Goal: Task Accomplishment & Management: Use online tool/utility

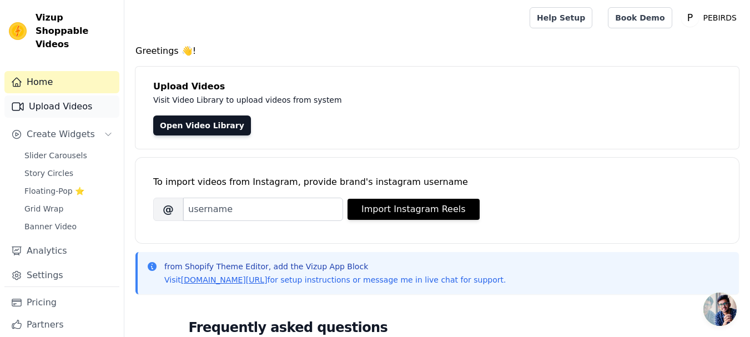
click at [47, 101] on link "Upload Videos" at bounding box center [61, 107] width 115 height 22
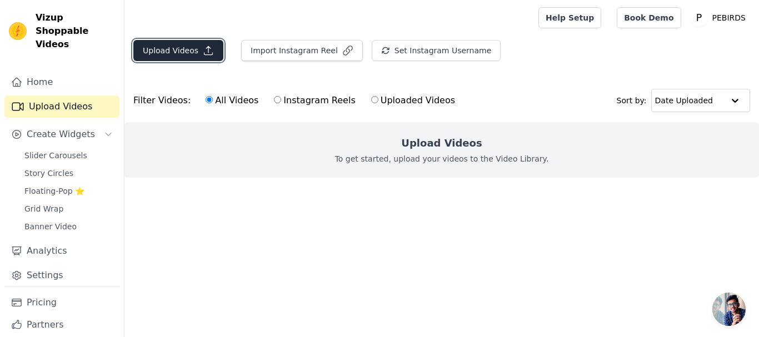
click at [183, 54] on button "Upload Videos" at bounding box center [178, 50] width 90 height 21
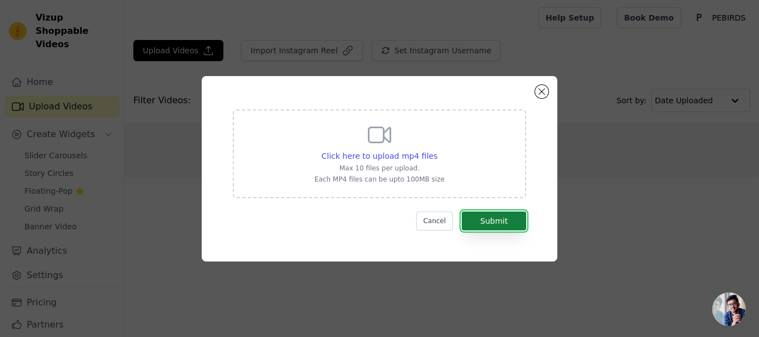
click at [493, 222] on button "Submit" at bounding box center [494, 221] width 64 height 19
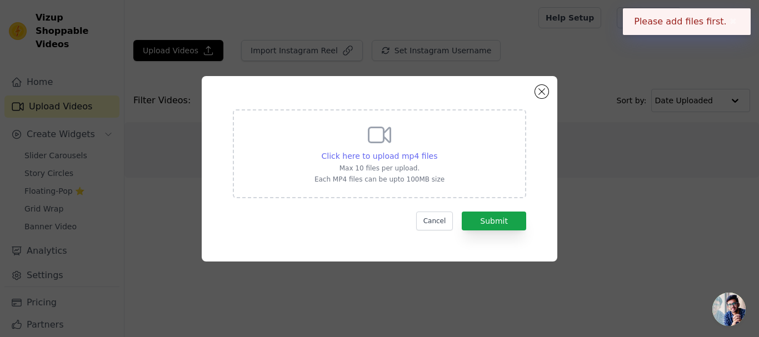
click at [372, 160] on span "Click here to upload mp4 files" at bounding box center [380, 156] width 116 height 9
click at [437, 151] on input "Click here to upload mp4 files Max 10 files per upload. Each MP4 files can be u…" at bounding box center [437, 150] width 1 height 1
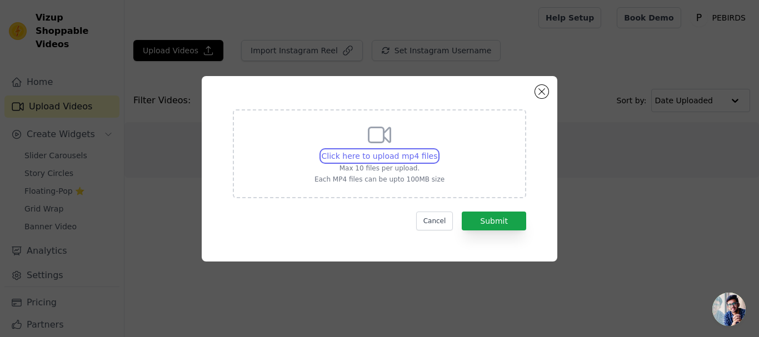
type input "C:\fakepath\Copy of Nutri KIt (1).mp4"
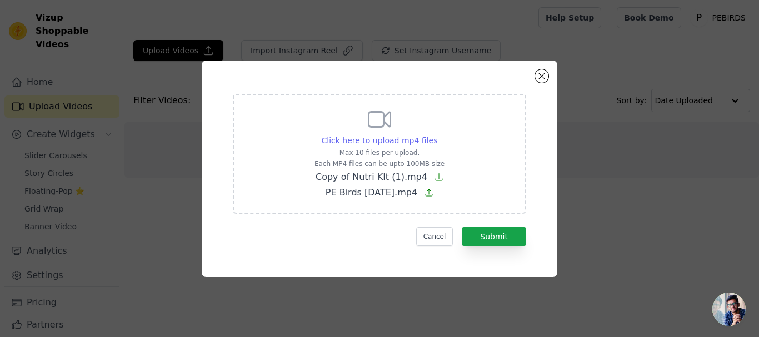
click at [394, 142] on span "Click here to upload mp4 files" at bounding box center [380, 140] width 116 height 9
click at [437, 135] on input "Click here to upload mp4 files Max 10 files per upload. Each MP4 files can be u…" at bounding box center [437, 134] width 1 height 1
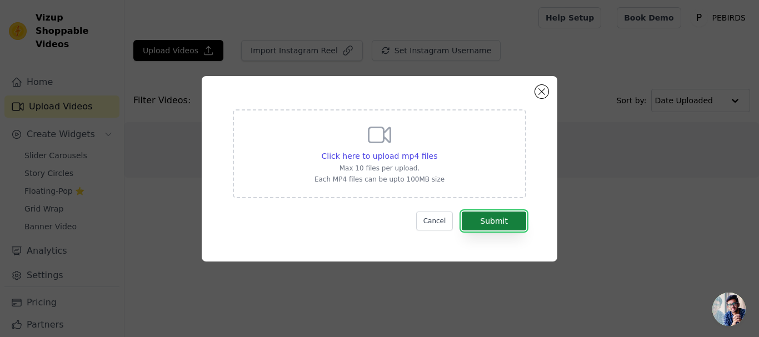
click at [493, 221] on button "Submit" at bounding box center [494, 221] width 64 height 19
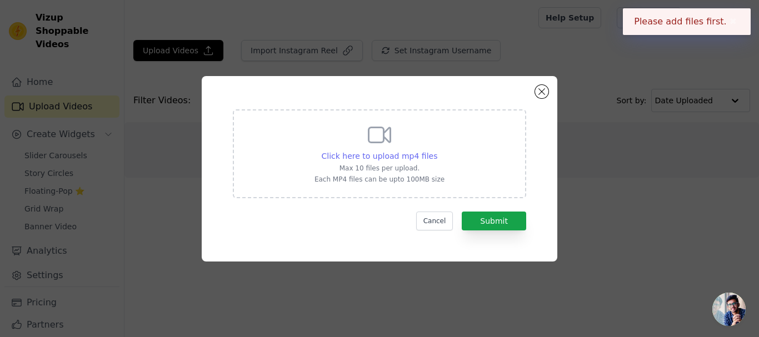
click at [385, 157] on span "Click here to upload mp4 files" at bounding box center [380, 156] width 116 height 9
click at [437, 151] on input "Click here to upload mp4 files Max 10 files per upload. Each MP4 files can be u…" at bounding box center [437, 150] width 1 height 1
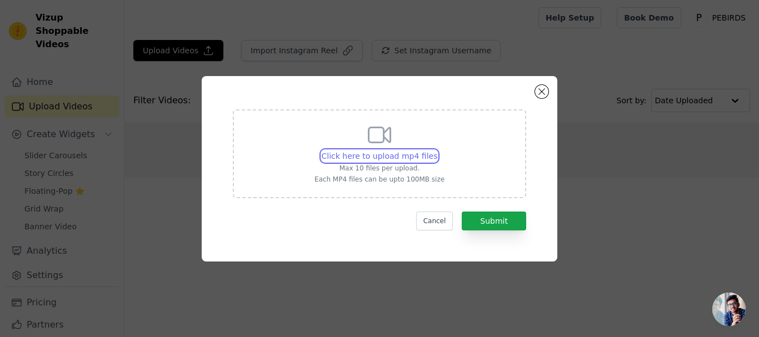
type input "C:\fakepath\Copy of Nutri KIt (1).mp4"
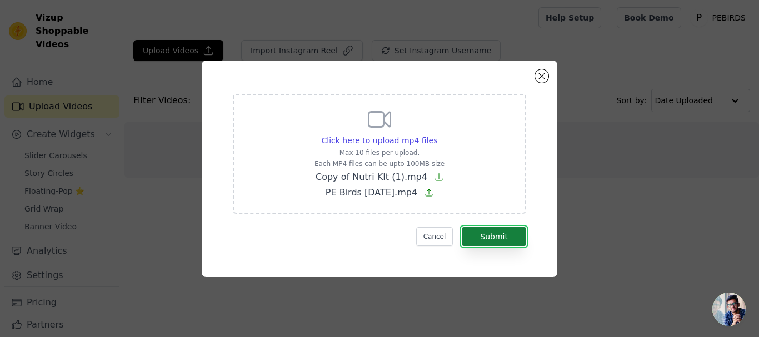
click at [507, 233] on button "Submit" at bounding box center [494, 236] width 64 height 19
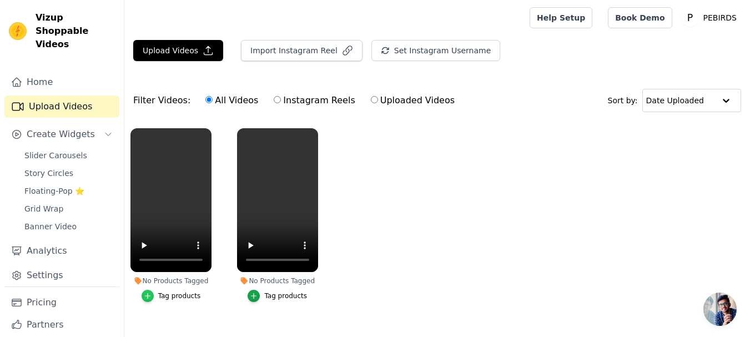
click at [149, 295] on icon "button" at bounding box center [148, 296] width 8 height 8
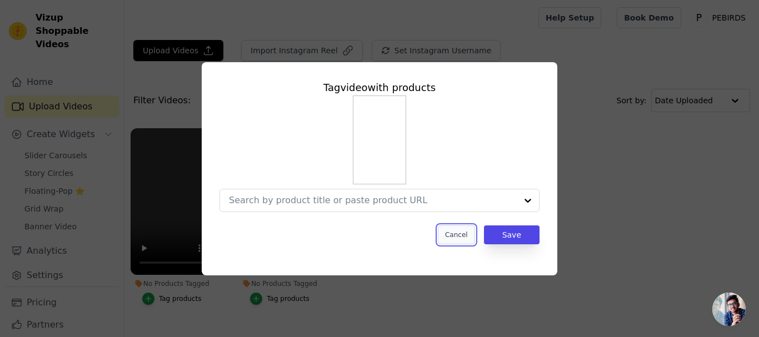
click at [454, 240] on button "Cancel" at bounding box center [456, 234] width 37 height 19
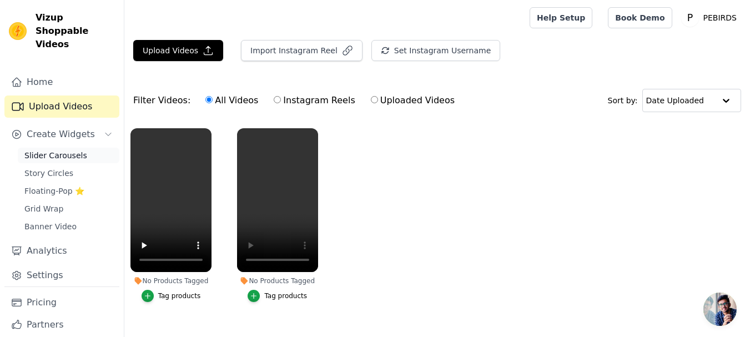
click at [69, 150] on span "Slider Carousels" at bounding box center [55, 155] width 63 height 11
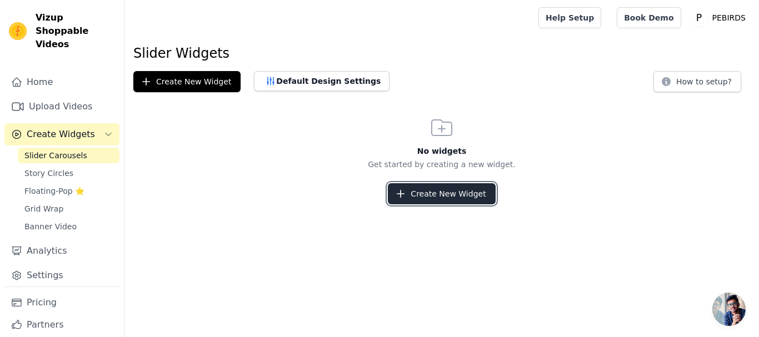
click at [433, 196] on button "Create New Widget" at bounding box center [441, 193] width 107 height 21
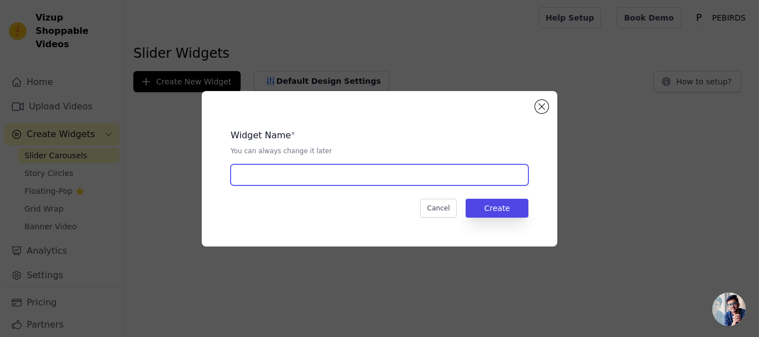
click at [316, 174] on input "text" at bounding box center [379, 174] width 298 height 21
type input "Watch & Shop Now"
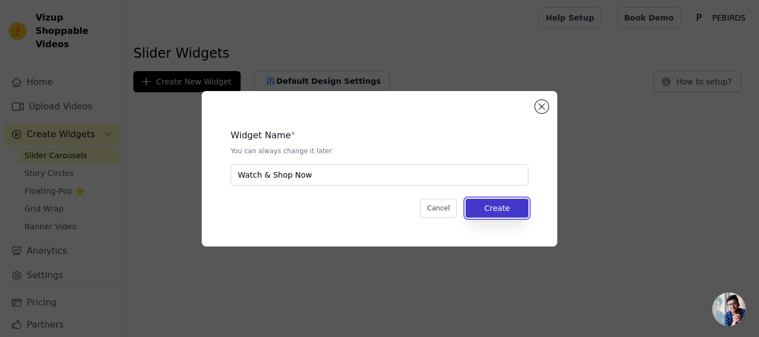
click at [520, 210] on button "Create" at bounding box center [496, 208] width 63 height 19
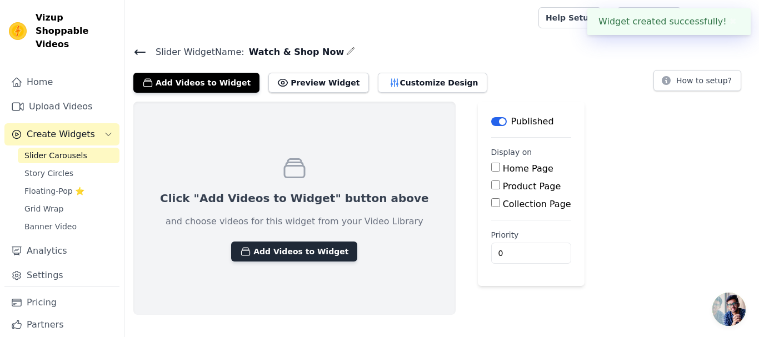
click at [265, 254] on button "Add Videos to Widget" at bounding box center [294, 252] width 126 height 20
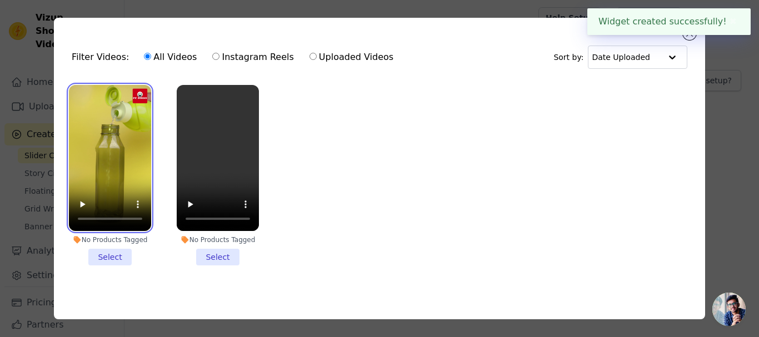
click at [114, 165] on video at bounding box center [110, 158] width 82 height 146
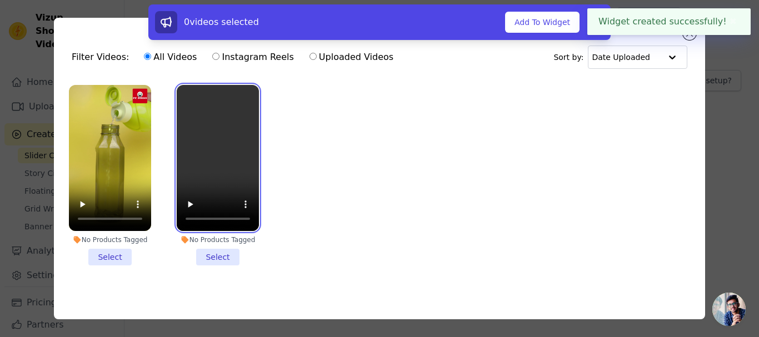
click at [207, 161] on video at bounding box center [218, 158] width 82 height 146
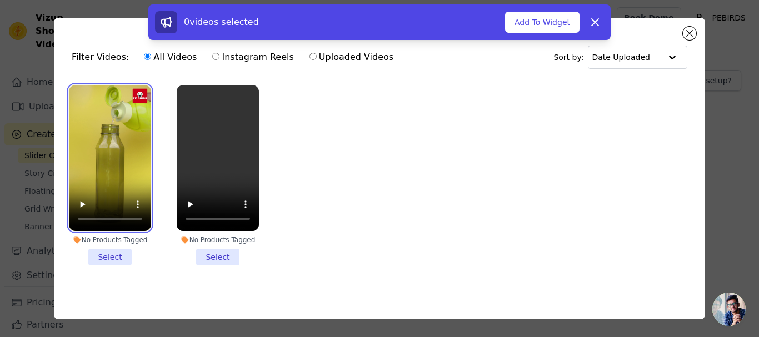
click at [118, 152] on video at bounding box center [110, 158] width 82 height 146
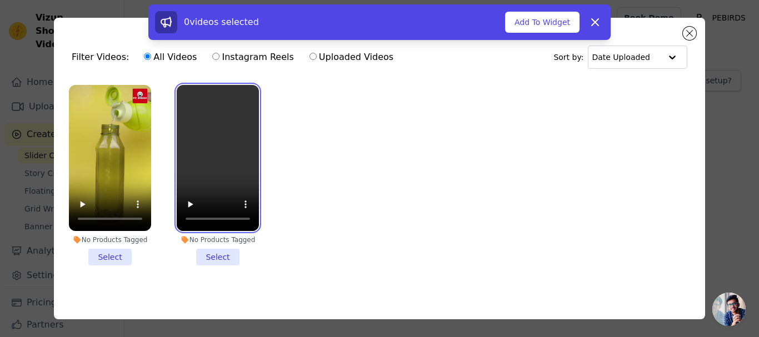
click at [195, 152] on video at bounding box center [218, 158] width 82 height 146
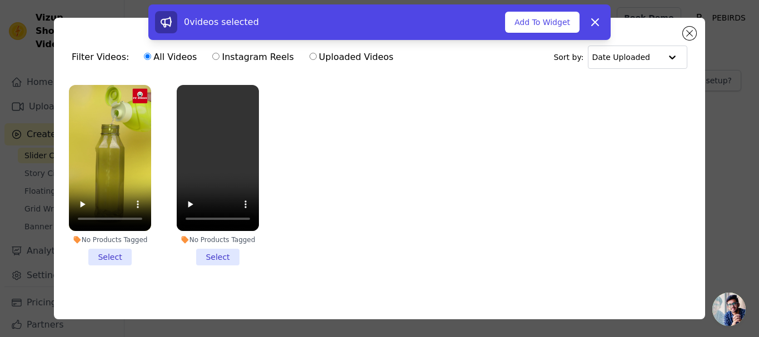
click at [127, 257] on li "No Products Tagged Select" at bounding box center [110, 175] width 82 height 181
click at [0, 0] on input "No Products Tagged Select" at bounding box center [0, 0] width 0 height 0
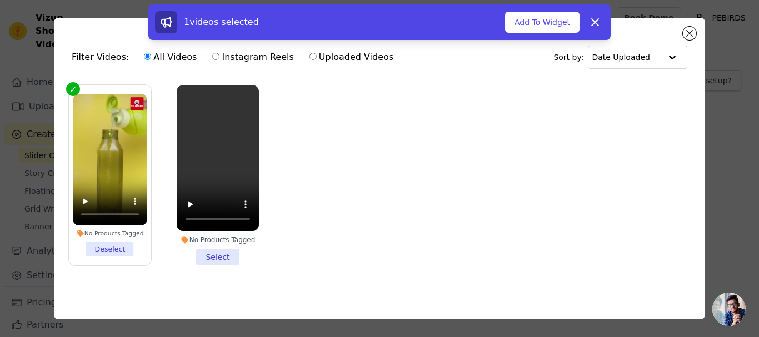
click at [206, 253] on li "No Products Tagged Select" at bounding box center [218, 175] width 82 height 181
click at [0, 0] on input "No Products Tagged Select" at bounding box center [0, 0] width 0 height 0
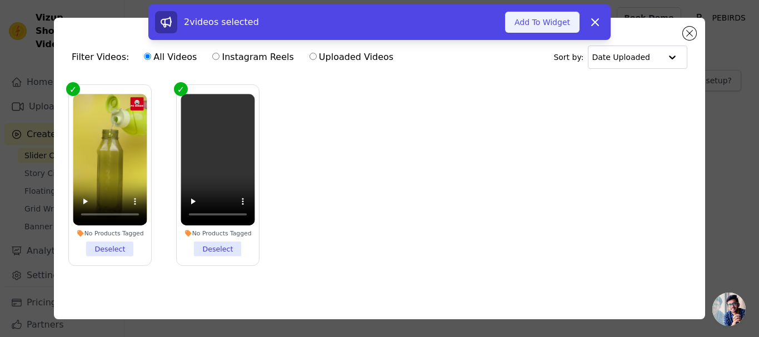
click at [552, 29] on button "Add To Widget" at bounding box center [542, 22] width 74 height 21
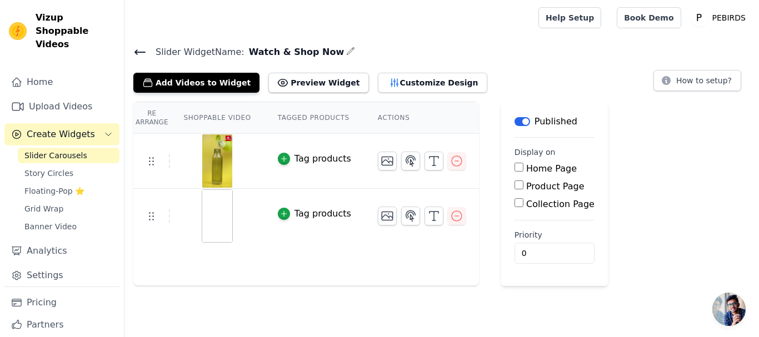
click at [215, 214] on img at bounding box center [217, 215] width 31 height 53
click at [287, 75] on button "Preview Widget" at bounding box center [318, 83] width 100 height 20
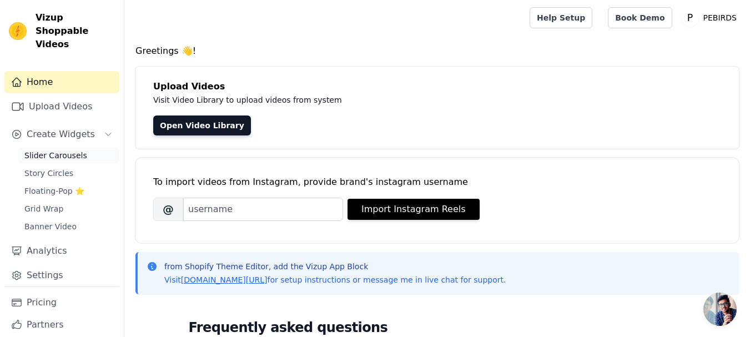
click at [61, 148] on link "Slider Carousels" at bounding box center [69, 156] width 102 height 16
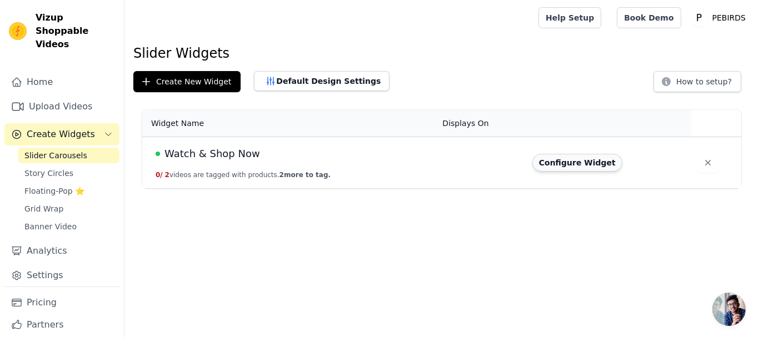
click at [557, 162] on button "Configure Widget" at bounding box center [577, 163] width 90 height 18
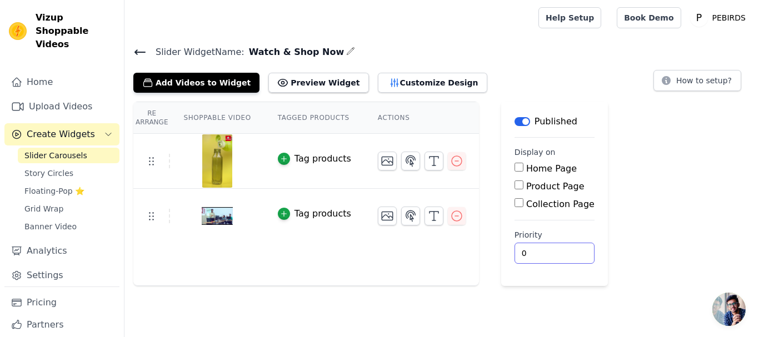
click at [531, 253] on input "0" at bounding box center [554, 253] width 80 height 21
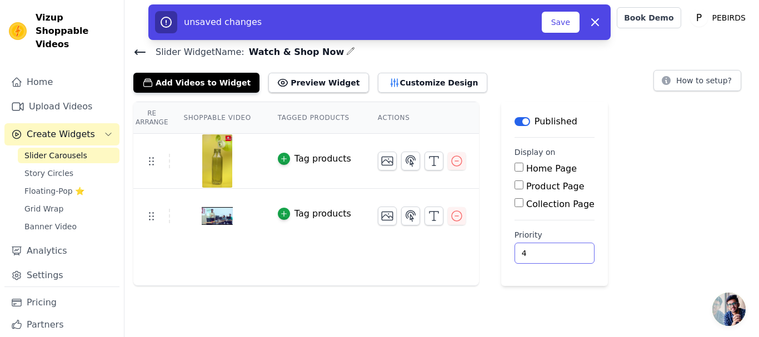
click at [547, 250] on input "4" at bounding box center [554, 253] width 80 height 21
type input "5"
click at [547, 250] on input "5" at bounding box center [554, 253] width 80 height 21
click at [514, 171] on input "Home Page" at bounding box center [518, 167] width 9 height 9
checkbox input "true"
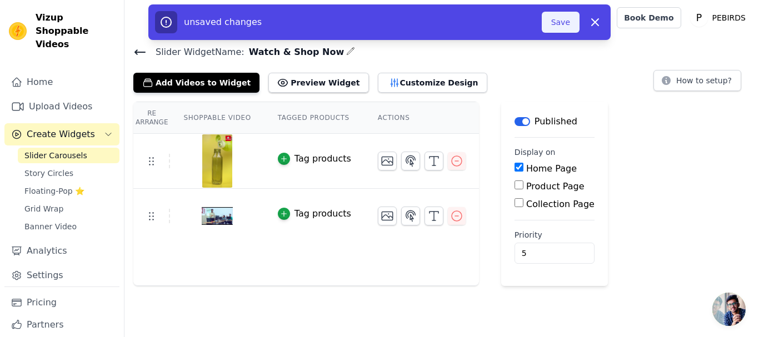
click at [559, 27] on button "Save" at bounding box center [561, 22] width 38 height 21
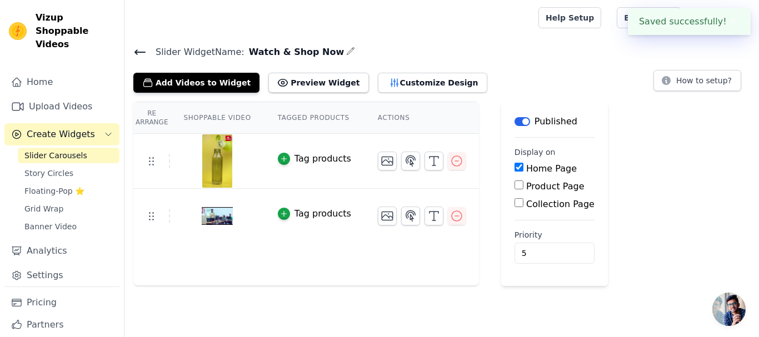
click at [514, 185] on input "Product Page" at bounding box center [518, 185] width 9 height 9
checkbox input "true"
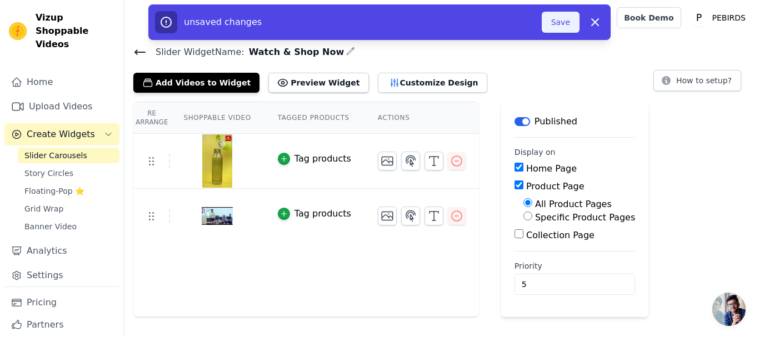
click at [557, 28] on button "Save" at bounding box center [561, 22] width 38 height 21
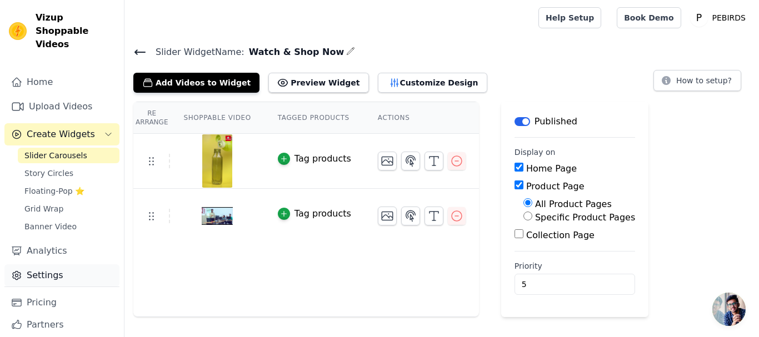
click at [65, 265] on link "Settings" at bounding box center [61, 275] width 115 height 22
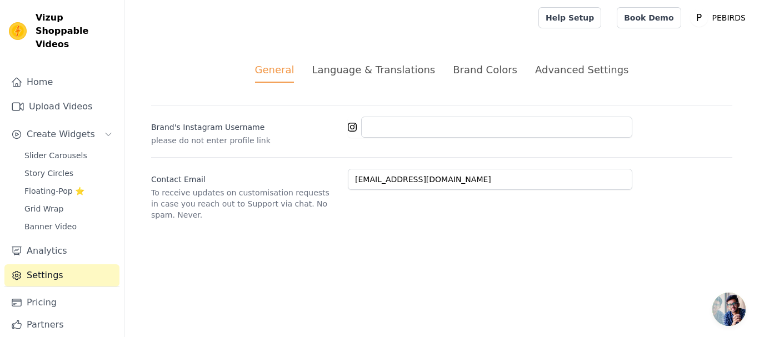
click at [567, 66] on div "Advanced Settings" at bounding box center [581, 69] width 93 height 15
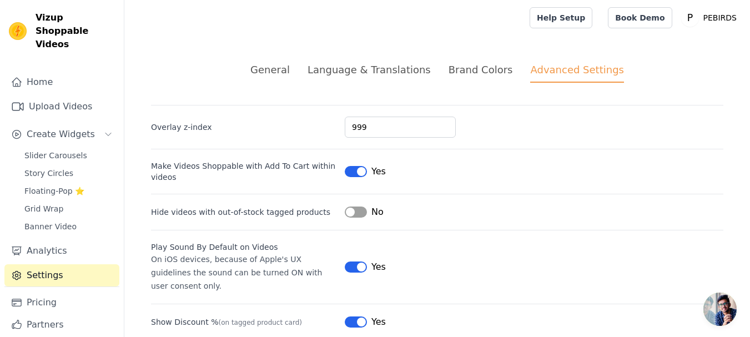
click at [408, 70] on div "Language & Translations" at bounding box center [369, 69] width 123 height 15
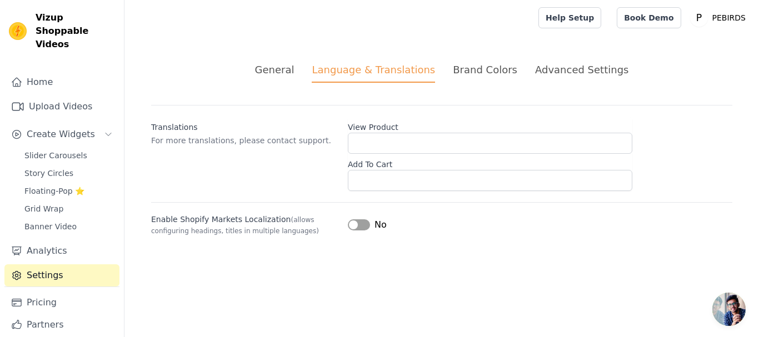
click at [294, 74] on div "General" at bounding box center [274, 69] width 39 height 15
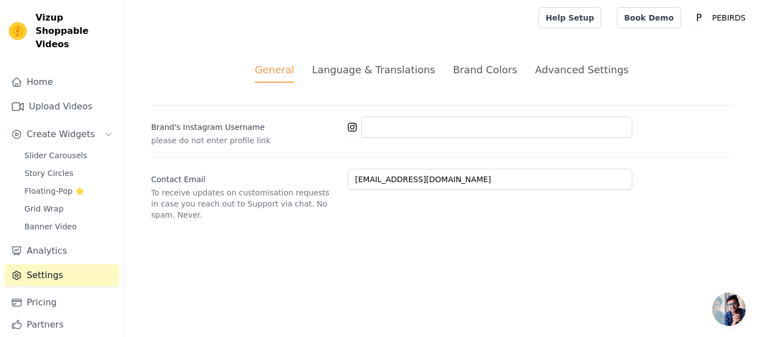
scroll to position [17, 0]
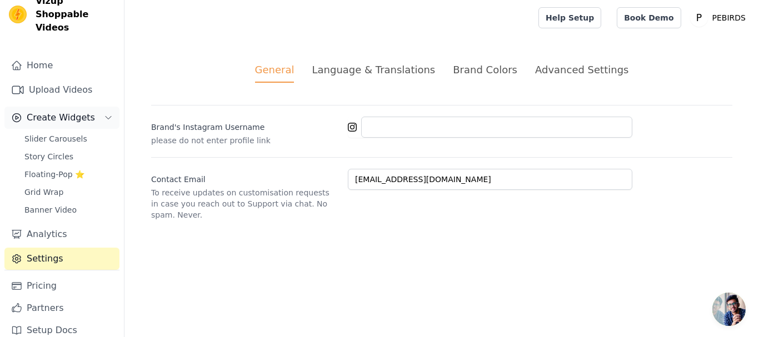
click at [54, 113] on button "Create Widgets" at bounding box center [61, 118] width 115 height 22
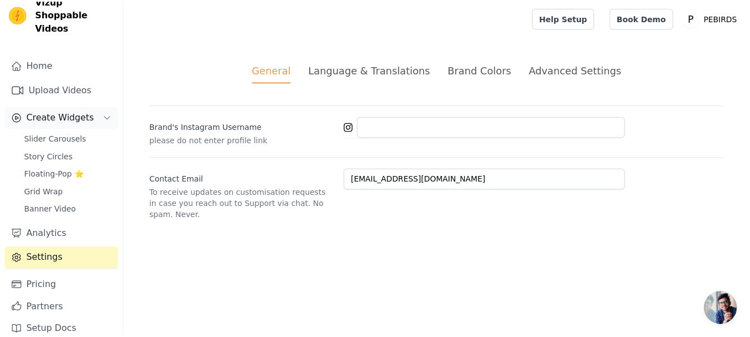
scroll to position [0, 0]
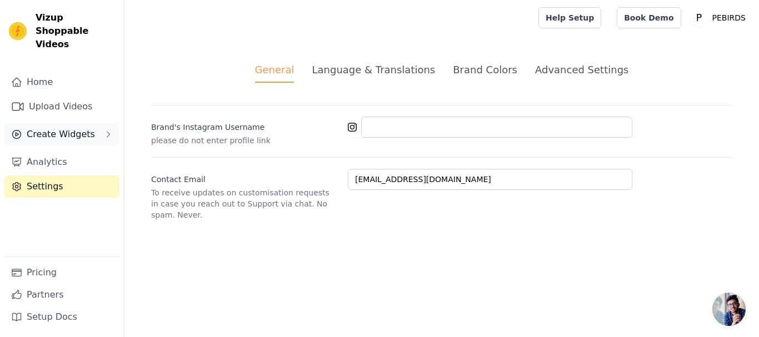
click at [54, 123] on button "Create Widgets" at bounding box center [61, 134] width 115 height 22
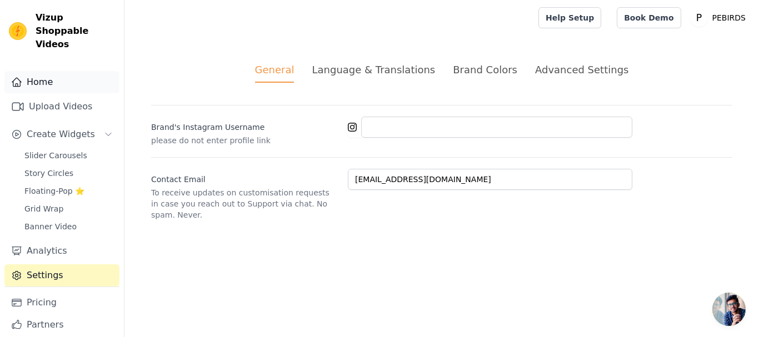
click at [56, 74] on link "Home" at bounding box center [61, 82] width 115 height 22
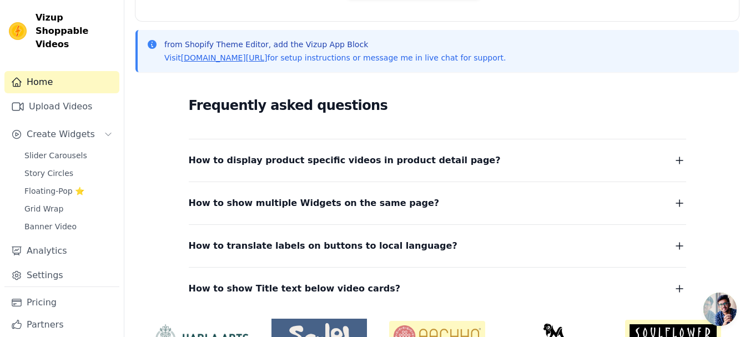
scroll to position [286, 0]
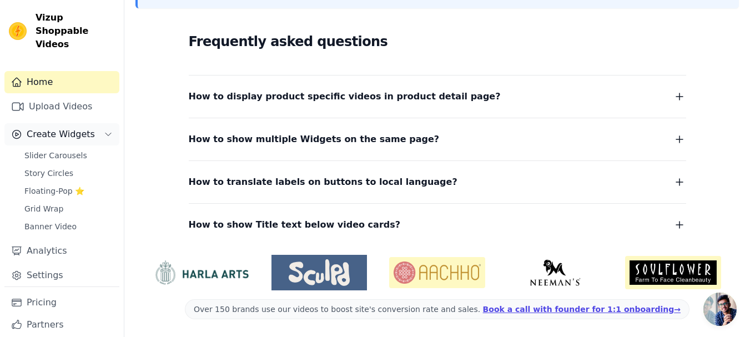
click at [73, 128] on span "Create Widgets" at bounding box center [61, 134] width 68 height 13
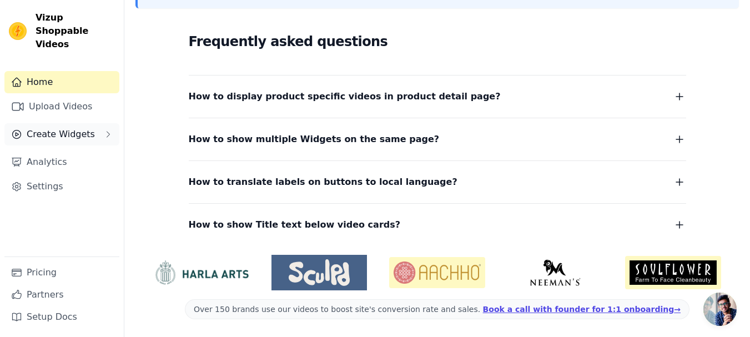
click at [67, 128] on span "Create Widgets" at bounding box center [61, 134] width 68 height 13
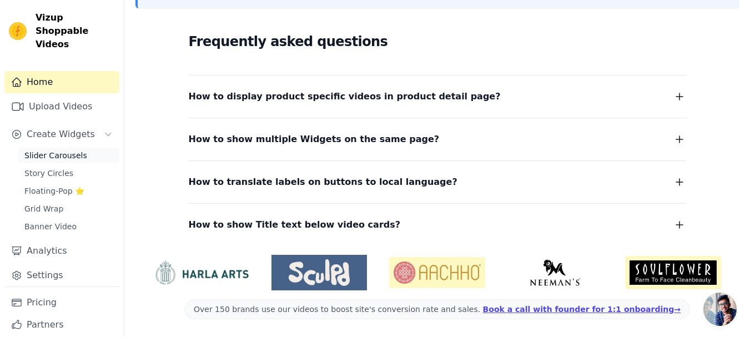
click at [72, 148] on link "Slider Carousels" at bounding box center [69, 156] width 102 height 16
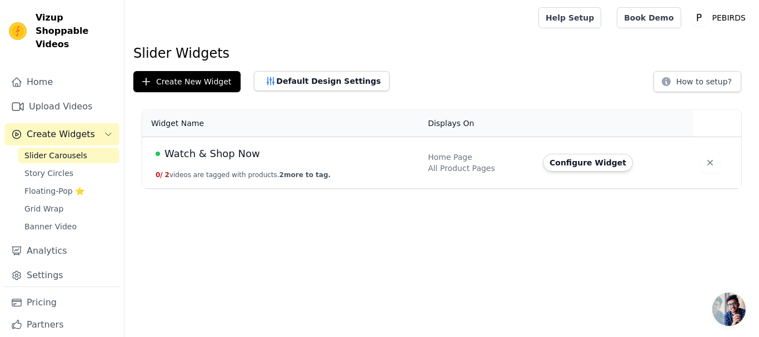
click at [226, 152] on span "Watch & Shop Now" at bounding box center [212, 154] width 96 height 16
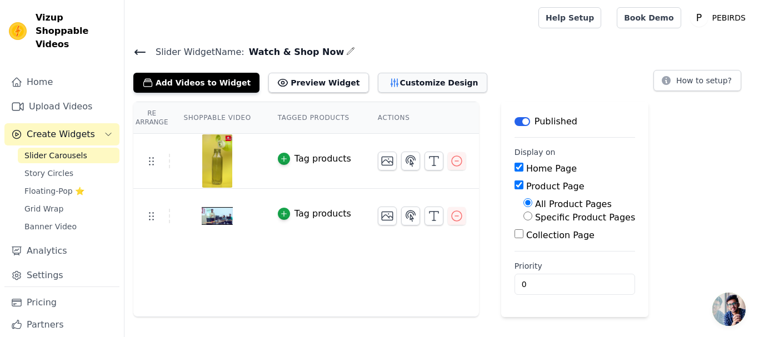
click at [378, 81] on button "Customize Design" at bounding box center [432, 83] width 109 height 20
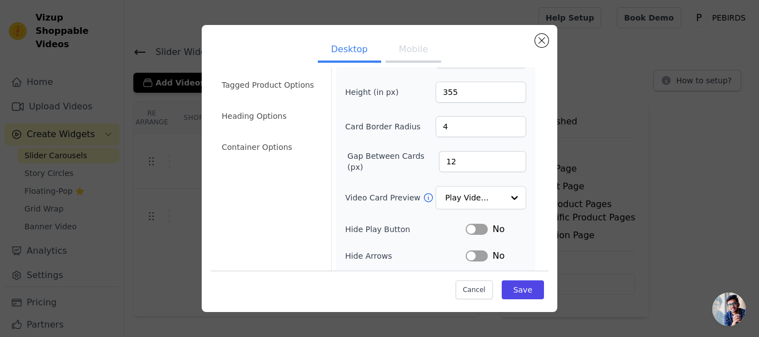
scroll to position [56, 0]
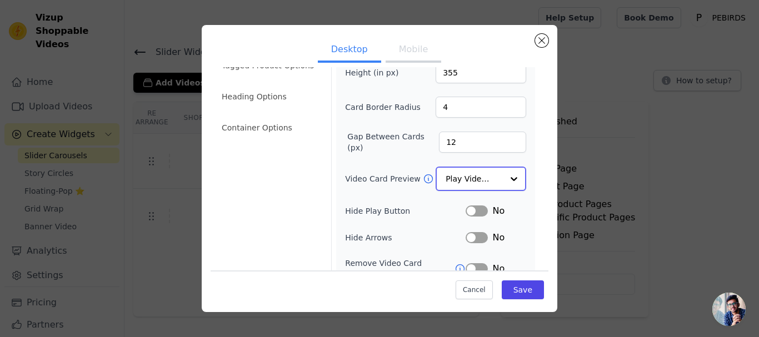
click at [462, 177] on input "Video Card Preview" at bounding box center [473, 179] width 57 height 22
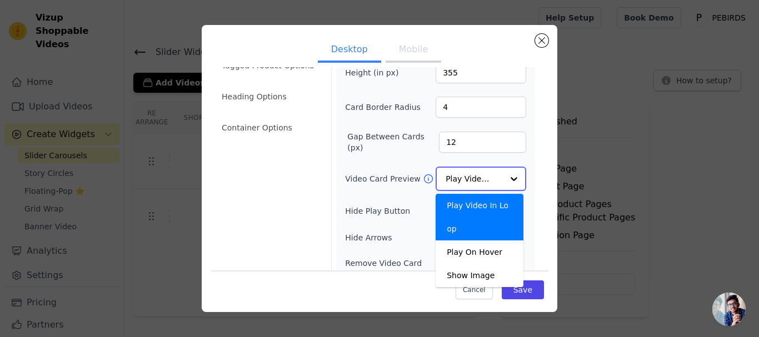
click at [477, 206] on div "Play Video In Loop" at bounding box center [479, 217] width 88 height 47
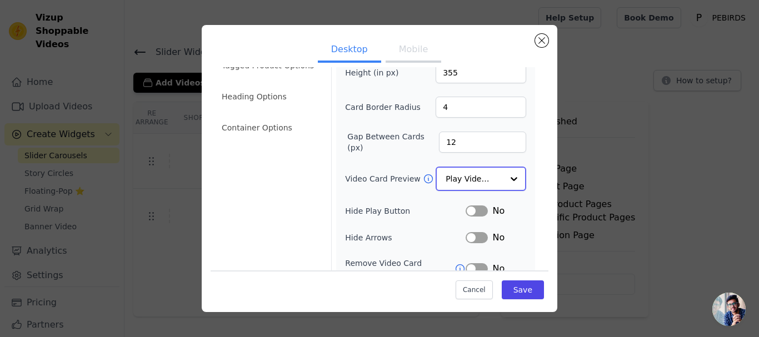
click at [488, 182] on input "Video Card Preview" at bounding box center [473, 179] width 57 height 22
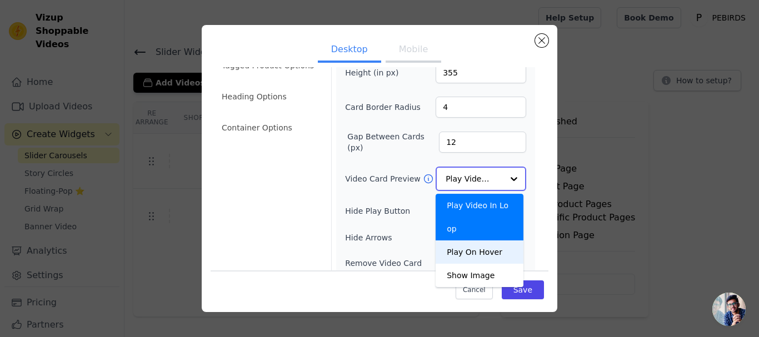
click at [489, 240] on div "Play On Hover" at bounding box center [479, 251] width 88 height 23
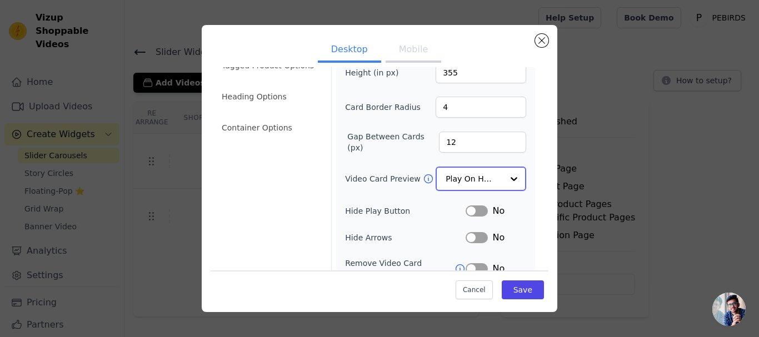
scroll to position [0, 0]
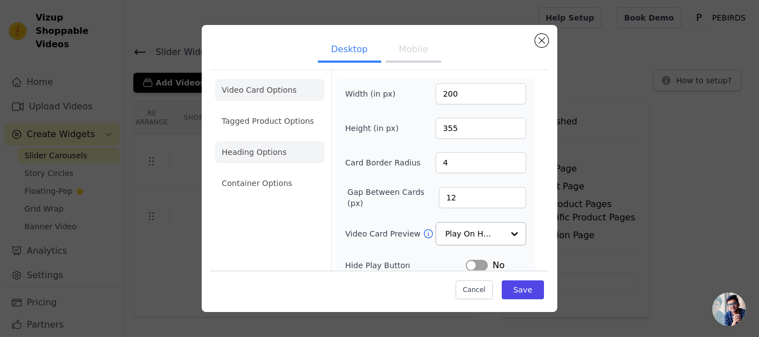
click at [285, 150] on li "Heading Options" at bounding box center [269, 152] width 109 height 22
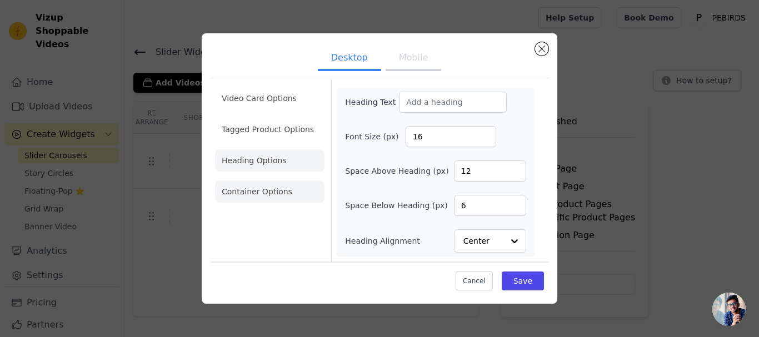
click at [292, 187] on li "Container Options" at bounding box center [269, 192] width 109 height 22
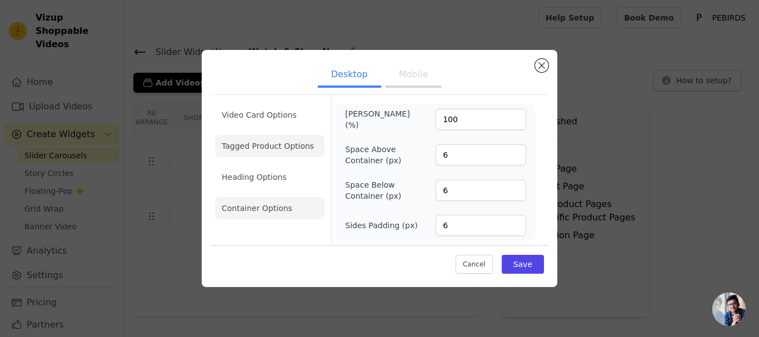
click at [286, 119] on li "Video Card Options" at bounding box center [269, 115] width 109 height 22
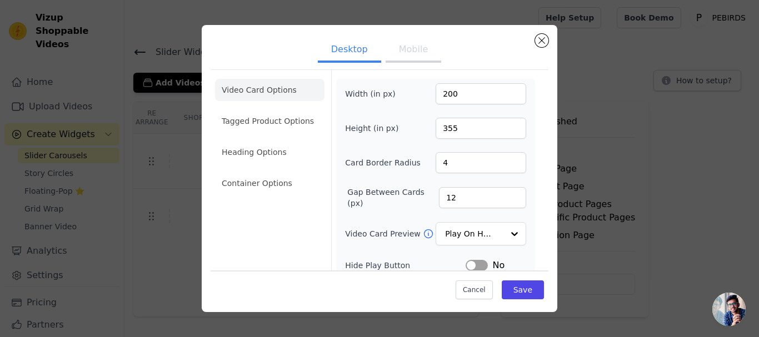
click at [400, 53] on button "Mobile" at bounding box center [413, 50] width 56 height 24
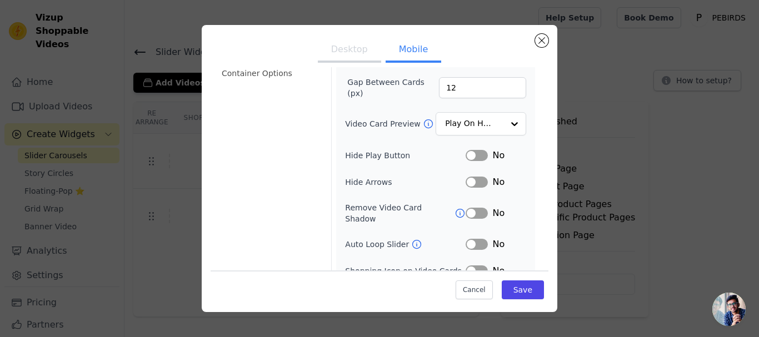
scroll to position [111, 0]
click at [452, 113] on input "Video Card Preview" at bounding box center [473, 123] width 57 height 22
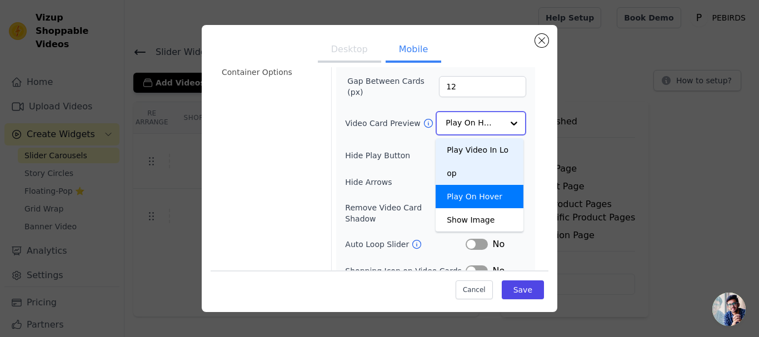
click at [455, 121] on input "Video Card Preview" at bounding box center [473, 123] width 57 height 22
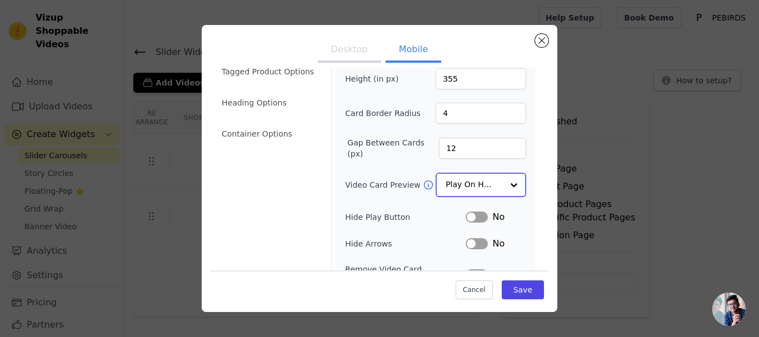
scroll to position [0, 0]
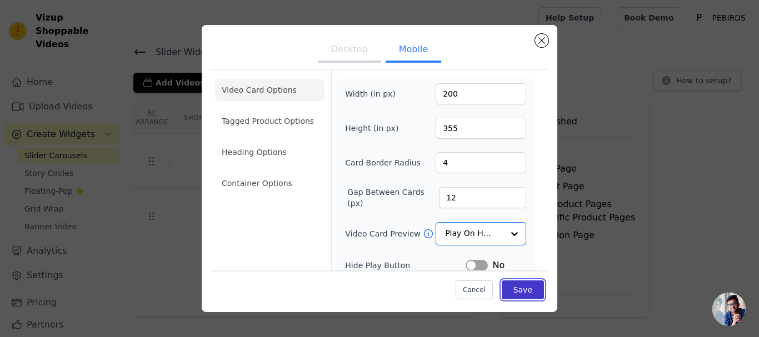
click at [514, 287] on button "Save" at bounding box center [523, 289] width 42 height 19
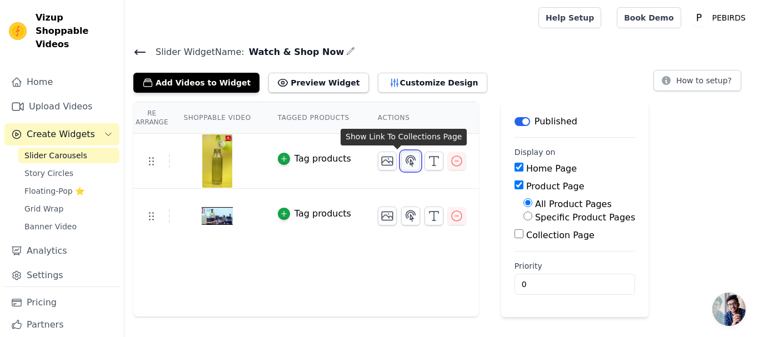
click at [404, 164] on icon "button" at bounding box center [410, 160] width 13 height 13
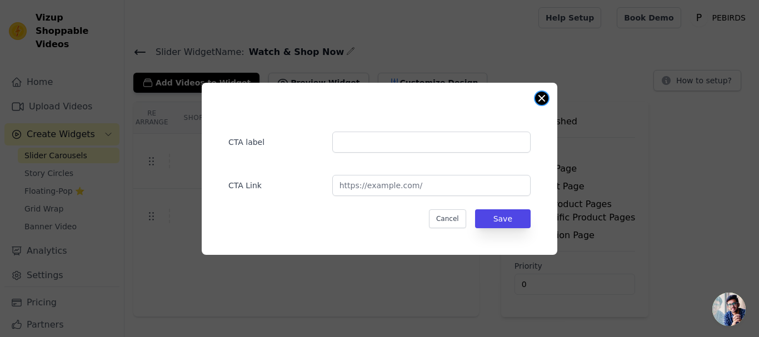
click at [536, 101] on button "Close modal" at bounding box center [541, 98] width 13 height 13
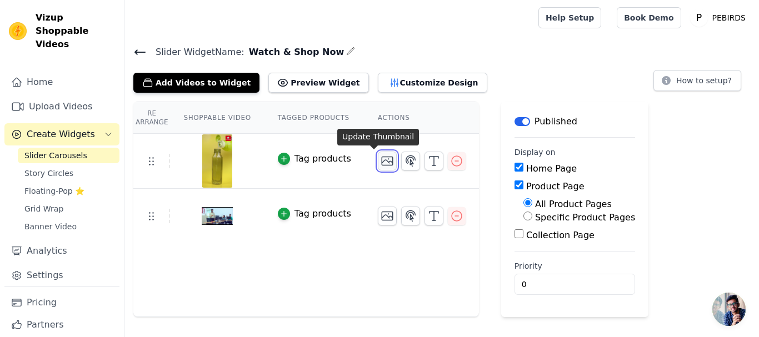
click at [380, 166] on icon "button" at bounding box center [386, 160] width 13 height 13
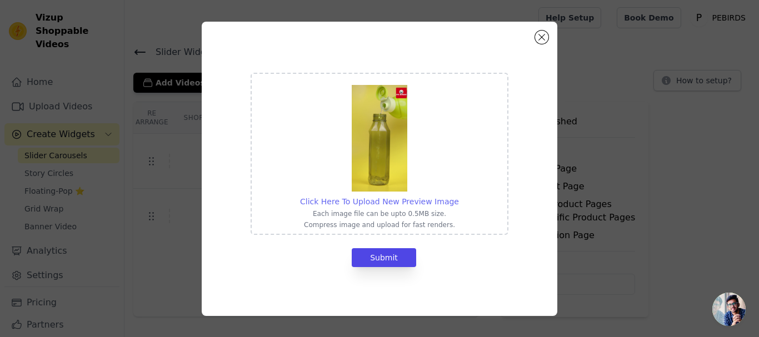
click at [383, 204] on span "Click Here To Upload New Preview Image" at bounding box center [379, 201] width 159 height 9
click at [458, 196] on input "Click Here To Upload New Preview Image Each image file can be upto 0.5MB size. …" at bounding box center [458, 195] width 1 height 1
click at [544, 35] on button "Close modal" at bounding box center [541, 37] width 13 height 13
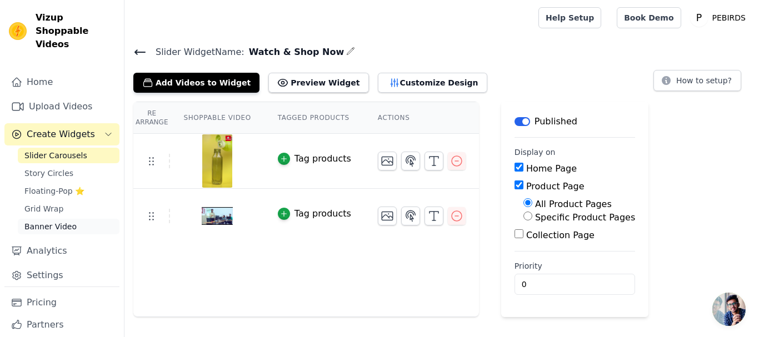
click at [89, 219] on link "Banner Video" at bounding box center [69, 227] width 102 height 16
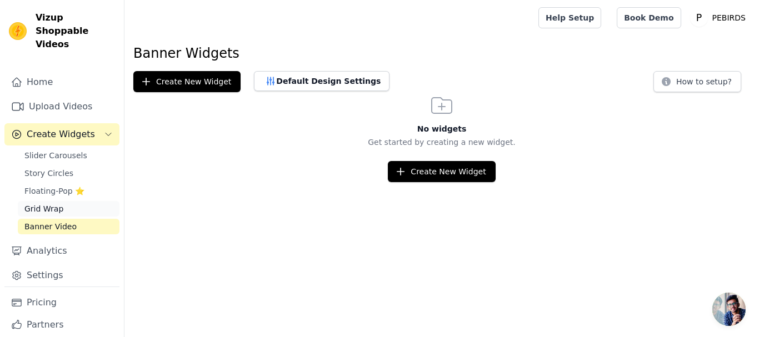
click at [84, 201] on link "Grid Wrap" at bounding box center [69, 209] width 102 height 16
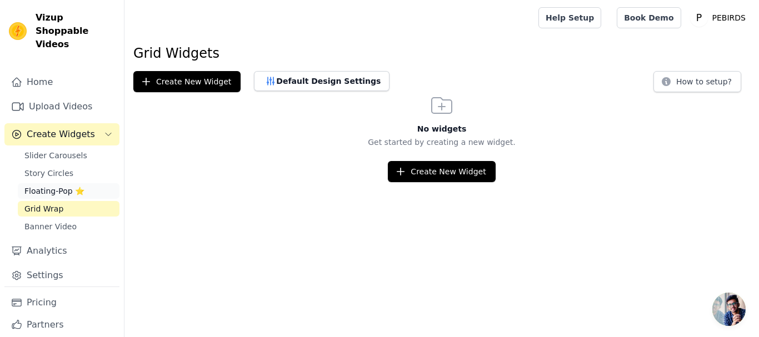
click at [84, 183] on link "Floating-Pop ⭐" at bounding box center [69, 191] width 102 height 16
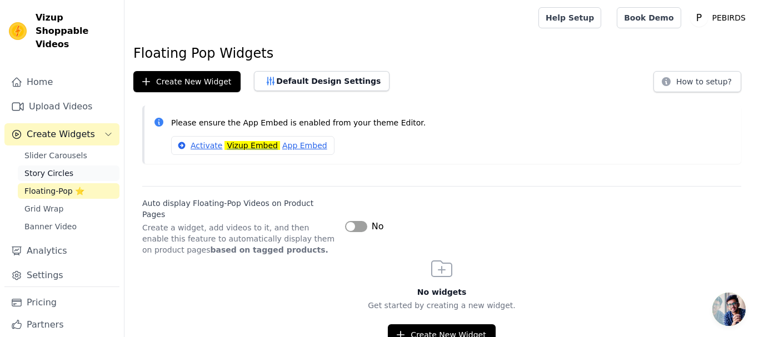
click at [87, 166] on link "Story Circles" at bounding box center [69, 174] width 102 height 16
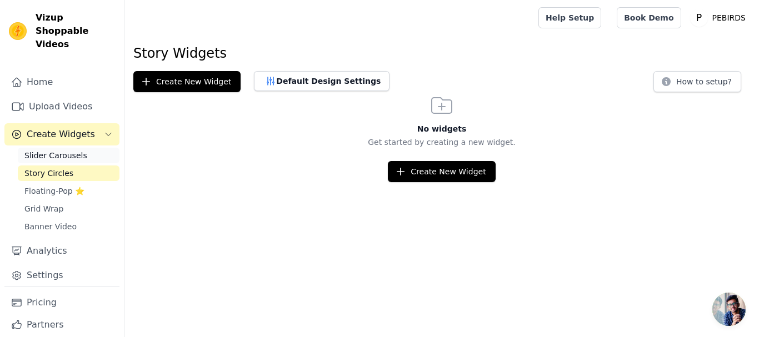
click at [90, 148] on link "Slider Carousels" at bounding box center [69, 156] width 102 height 16
